Goal: Navigation & Orientation: Find specific page/section

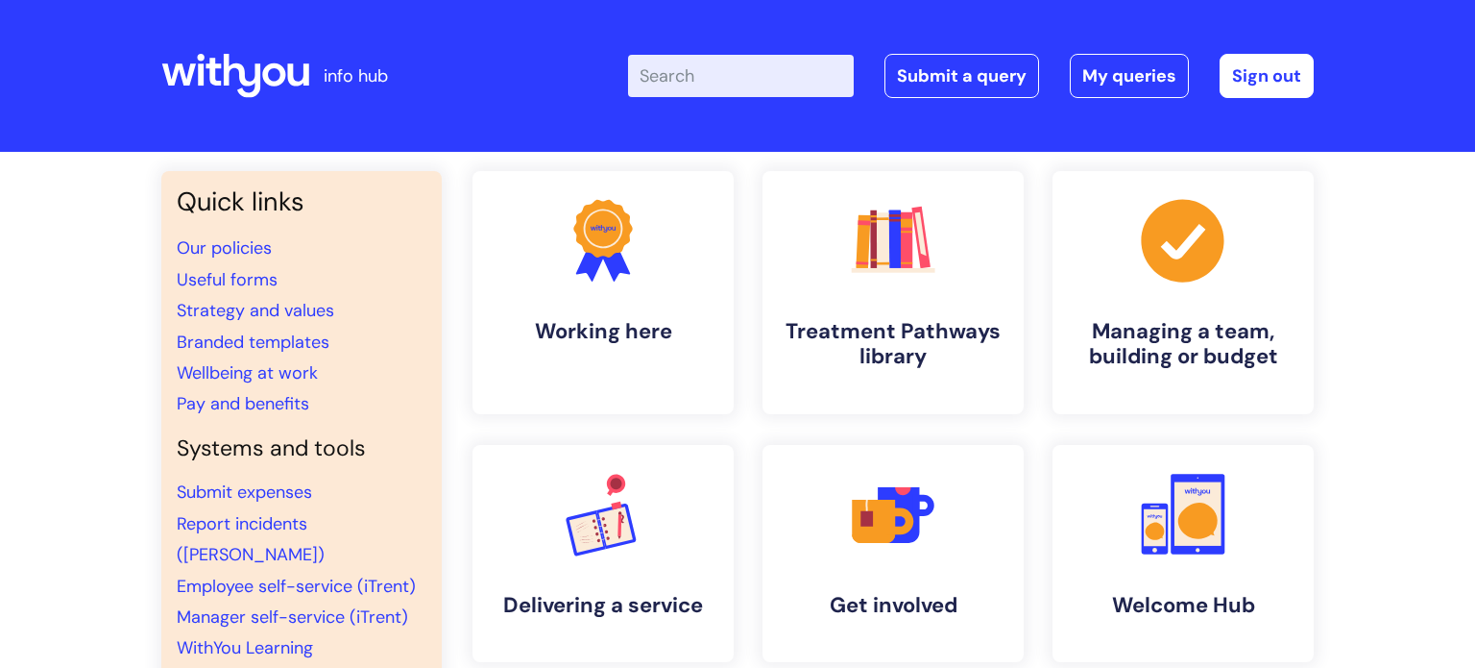
click at [1098, 105] on div "Enter your search term here... Search Submit a query My queries Welcome Lauren …" at bounding box center [881, 75] width 866 height 113
click at [1124, 93] on link "My queries" at bounding box center [1129, 76] width 119 height 44
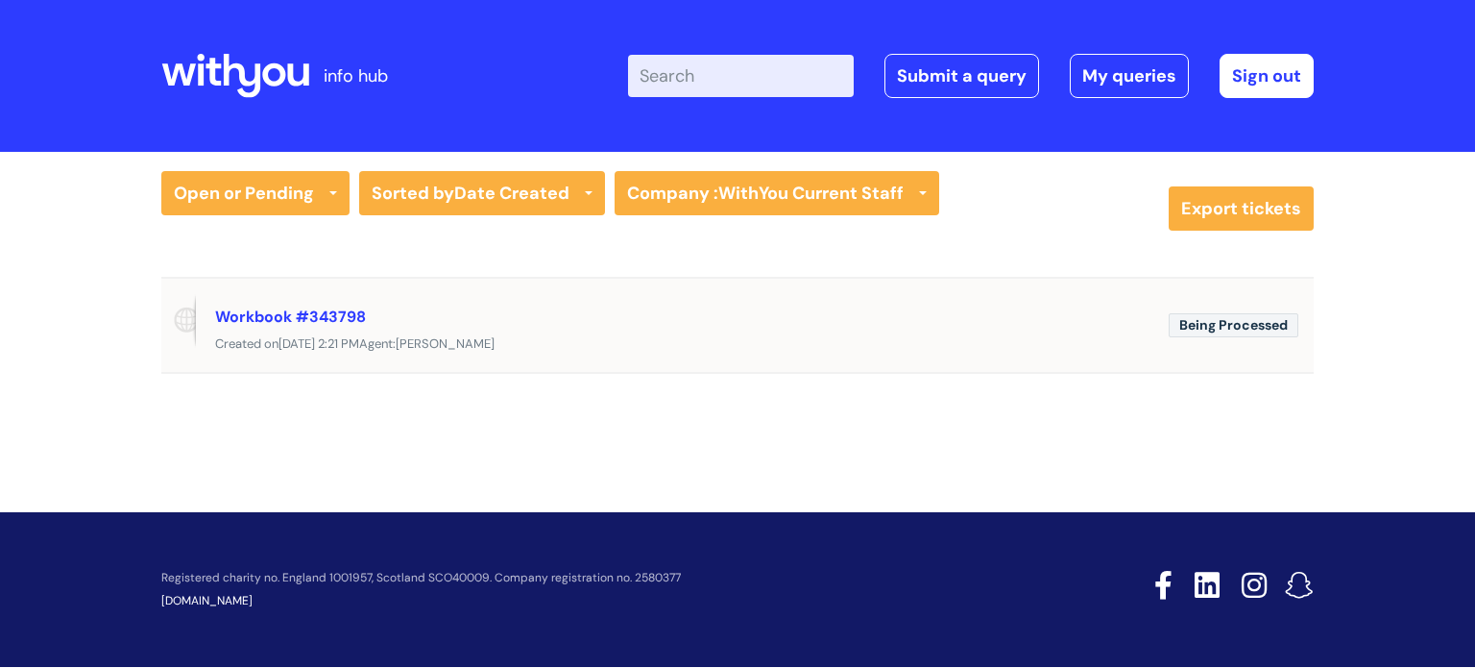
click at [1169, 326] on span "Being Processed" at bounding box center [1234, 325] width 130 height 24
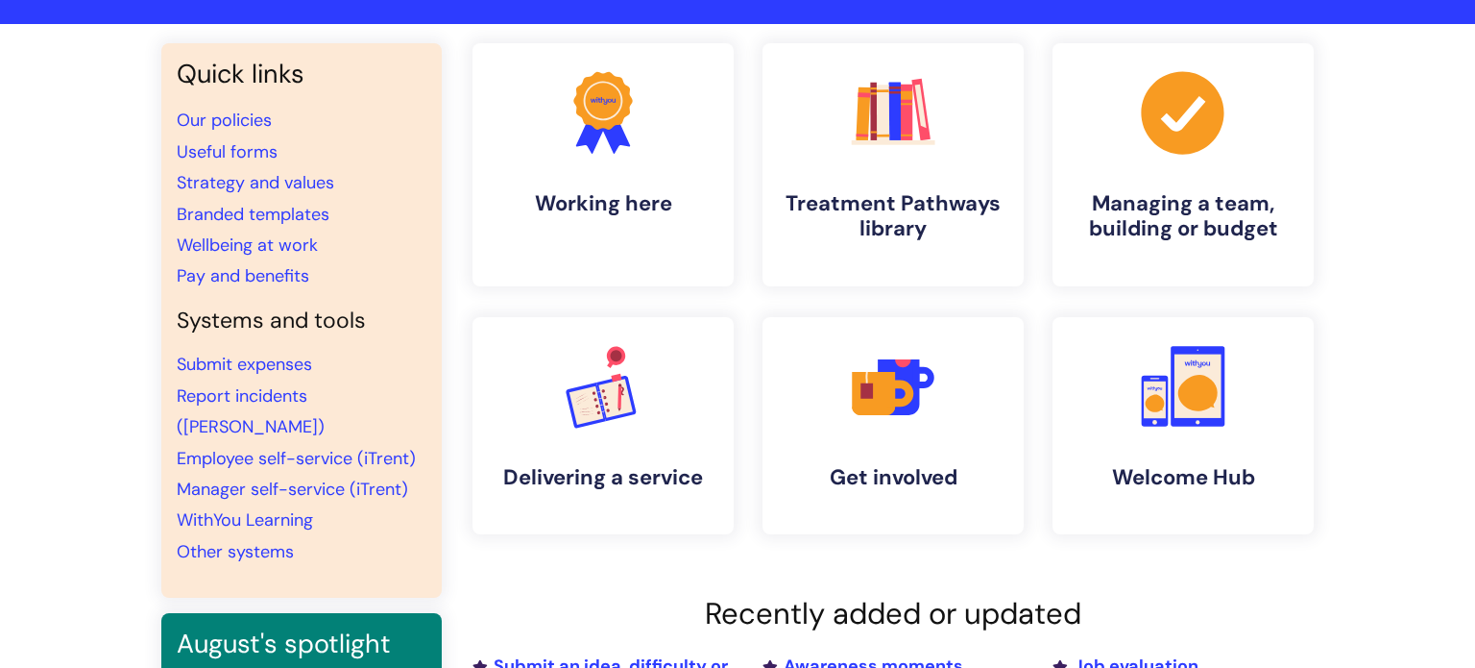
scroll to position [127, 0]
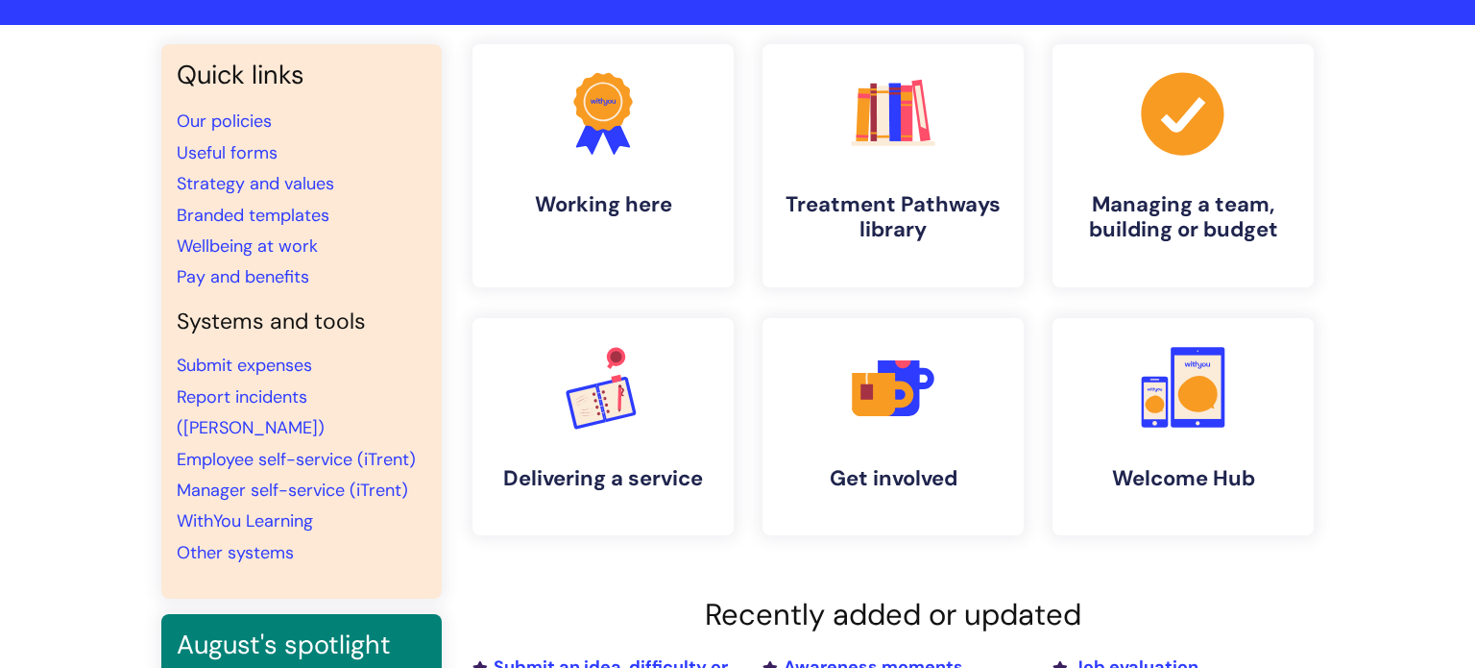
click at [1474, 306] on div "Quick links Our policies Useful forms Strategy and values Branded templates Wel…" at bounding box center [737, 531] width 1475 height 1012
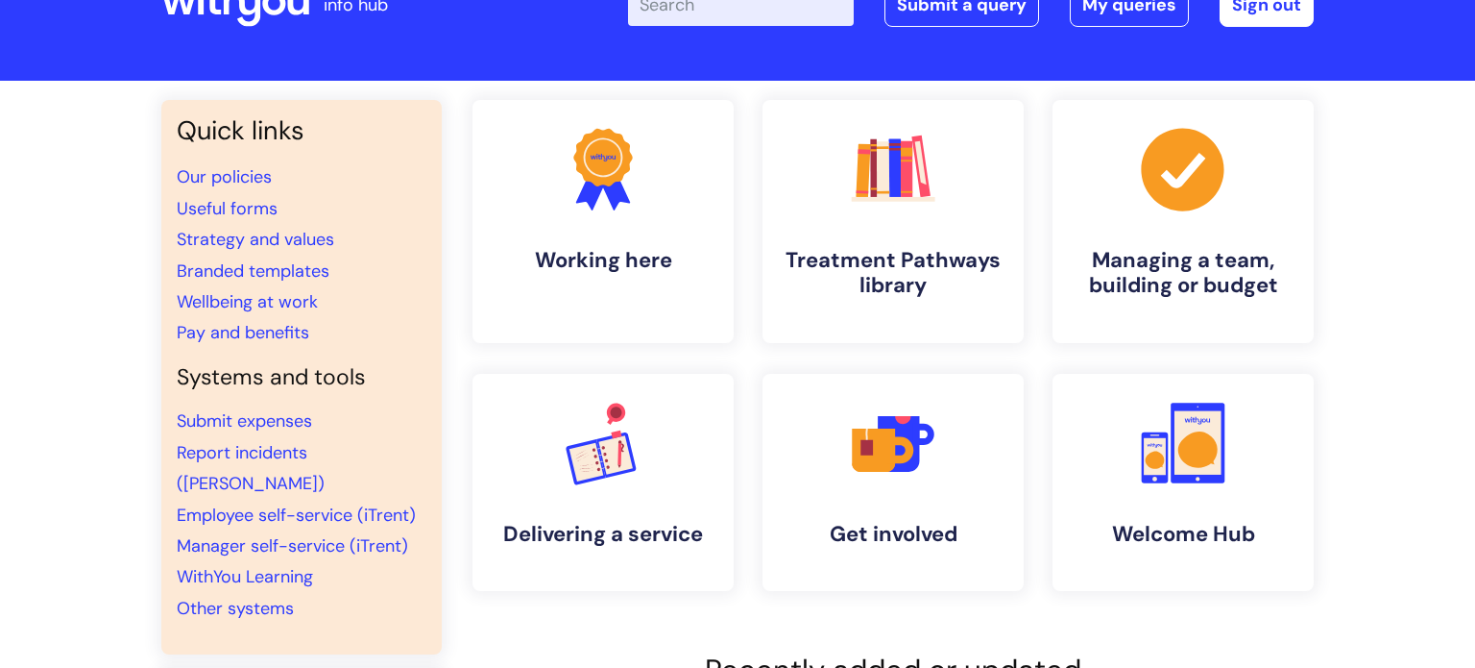
scroll to position [69, 0]
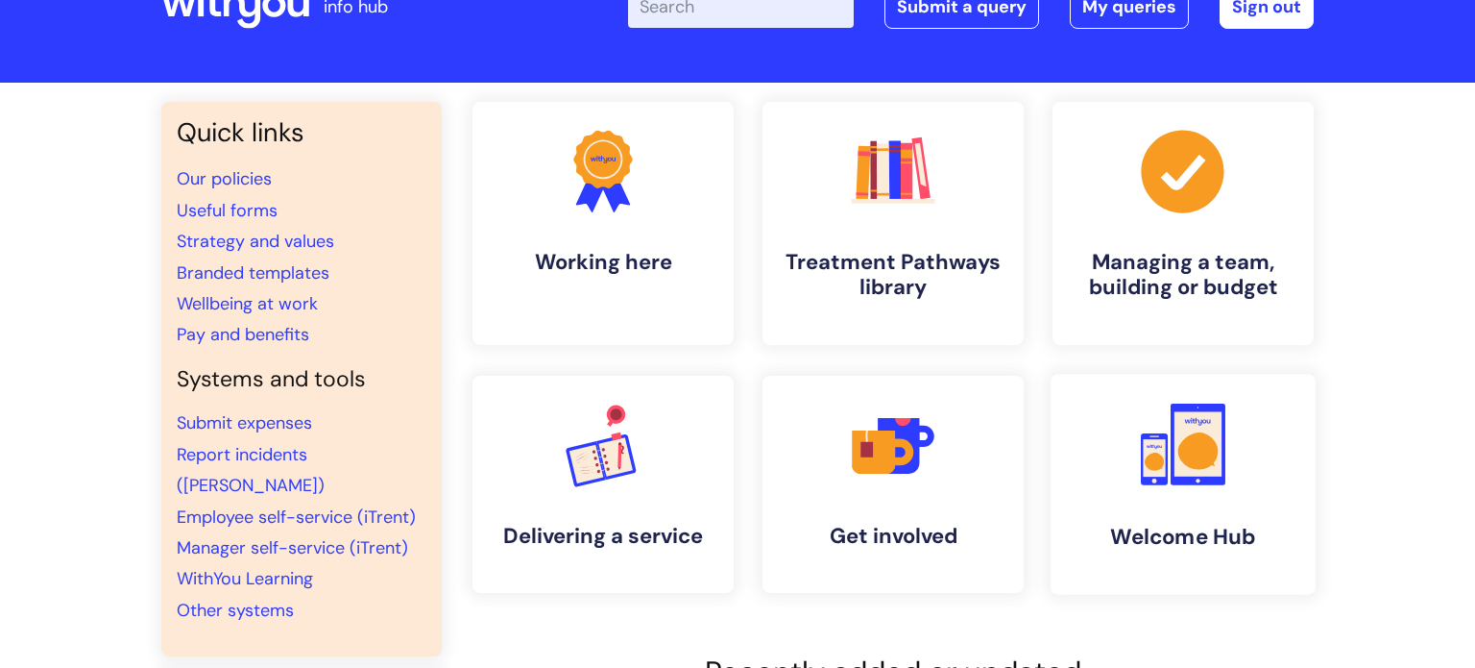
click at [1182, 505] on link ".cls-1{fill:#f89b22;}.cls-1,.cls-2,.cls-3{stroke-width:0px;}.cls-2{fill:#2d3cff…" at bounding box center [1183, 484] width 265 height 221
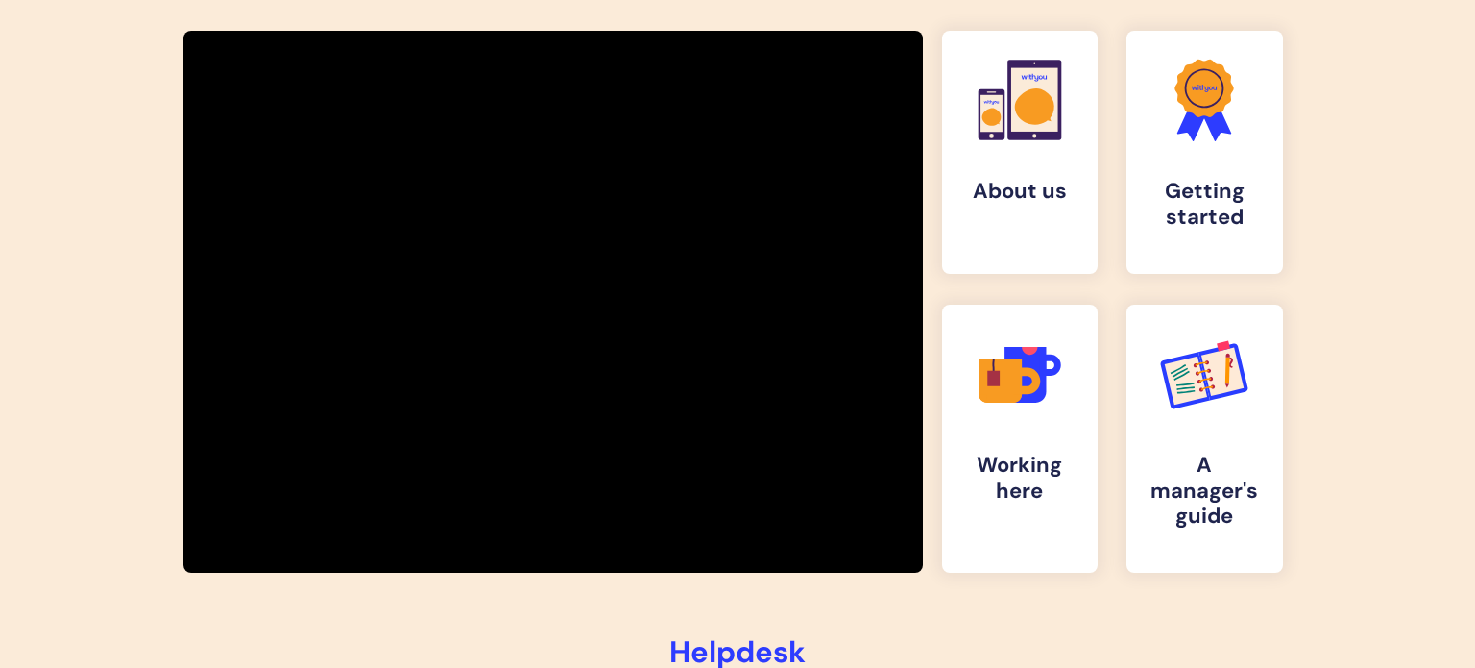
scroll to position [322, 0]
